Goal: Book appointment/travel/reservation

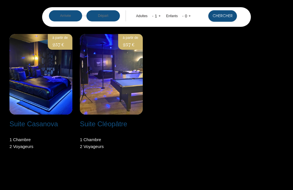
click at [70, 17] on input "text" at bounding box center [65, 15] width 33 height 11
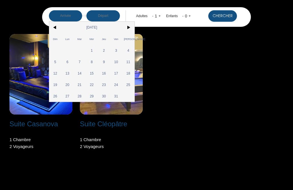
click at [119, 87] on span "24" at bounding box center [116, 84] width 12 height 11
type input "[DATE]"
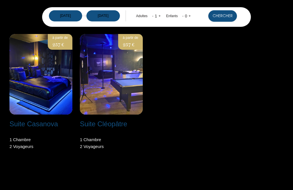
click at [74, 16] on input "[DATE]" at bounding box center [65, 15] width 33 height 11
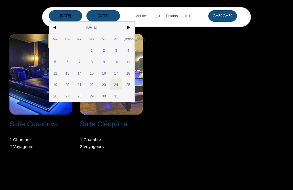
click at [131, 86] on span "25" at bounding box center [128, 84] width 12 height 11
type input "[DATE]"
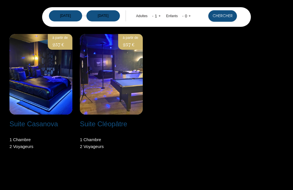
click at [109, 16] on input "[DATE]" at bounding box center [102, 15] width 33 height 11
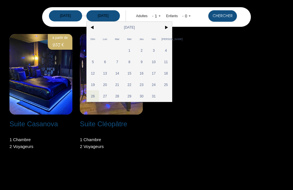
click at [199, 93] on div "Suite Casanova Niort - [STREET_ADDRESS] 1 Chambre 2 Voyageur s à partir de 257 …" at bounding box center [147, 96] width 282 height 124
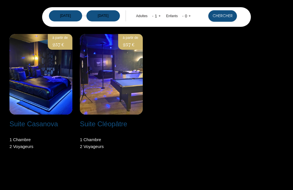
click at [156, 17] on div "1" at bounding box center [155, 15] width 5 height 9
click at [147, 15] on div "Adultes" at bounding box center [142, 15] width 13 height 5
click at [159, 15] on link "+" at bounding box center [160, 16] width 2 height 4
click at [223, 15] on button "Chercher" at bounding box center [222, 15] width 29 height 11
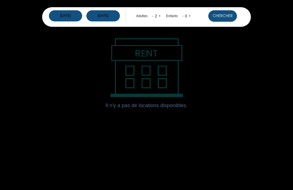
click at [66, 15] on input "[DATE]" at bounding box center [65, 15] width 33 height 11
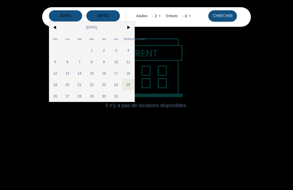
click at [131, 27] on span ">" at bounding box center [128, 27] width 12 height 11
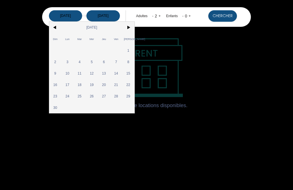
click at [131, 84] on span "22" at bounding box center [128, 84] width 12 height 11
type input "[PERSON_NAME][DATE]"
type input "[DATE]"
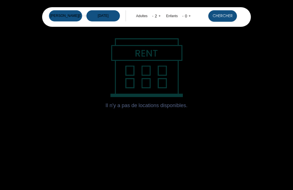
click at [226, 14] on button "Chercher" at bounding box center [222, 15] width 29 height 11
